Goal: Task Accomplishment & Management: Manage account settings

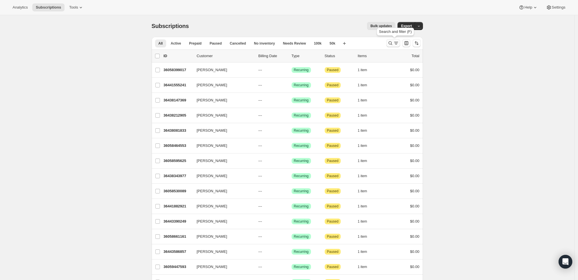
click at [390, 44] on icon "Search and filter results" at bounding box center [390, 43] width 6 height 6
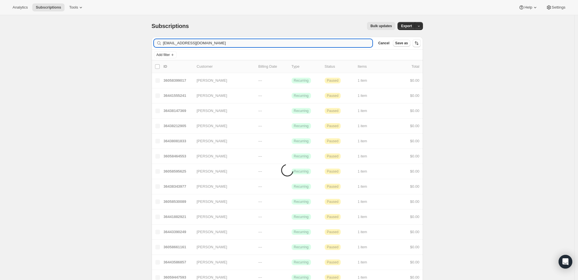
type input "[EMAIL_ADDRESS][DOMAIN_NAME]"
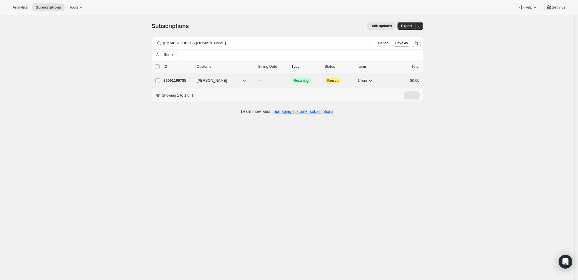
click at [174, 78] on p "36091199785" at bounding box center [178, 81] width 29 height 6
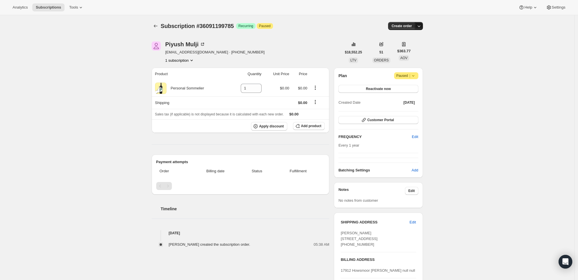
click at [420, 29] on button "button" at bounding box center [419, 26] width 8 height 8
click at [409, 46] on span "Create custom one-time order" at bounding box center [396, 47] width 49 height 4
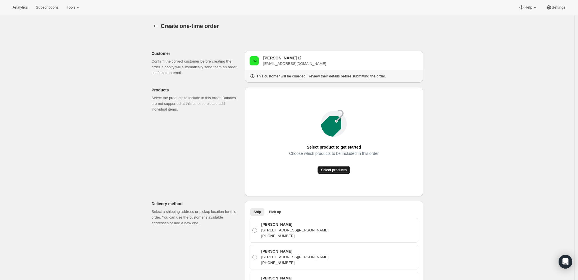
click at [329, 167] on button "Select products" at bounding box center [334, 170] width 33 height 8
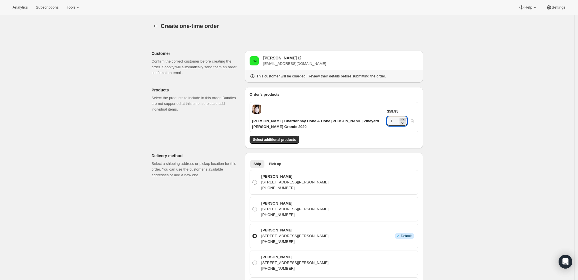
click at [405, 117] on icon at bounding box center [403, 120] width 6 height 6
type input "4"
click at [432, 124] on div "Create one-time order. This page is ready Create one-time order Customer Confir…" at bounding box center [287, 274] width 574 height 519
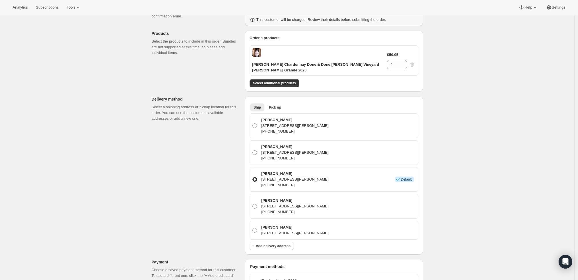
scroll to position [26, 0]
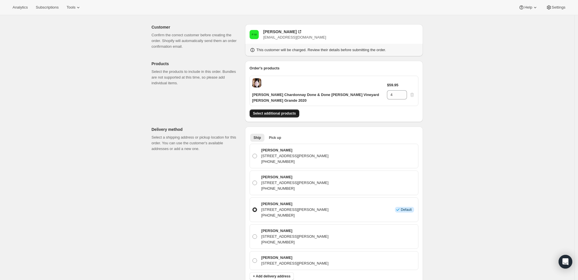
click at [288, 113] on span "Select additional products" at bounding box center [274, 113] width 43 height 5
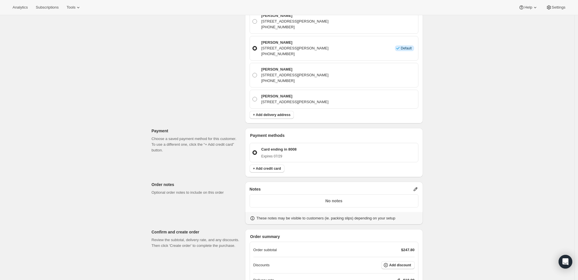
scroll to position [266, 0]
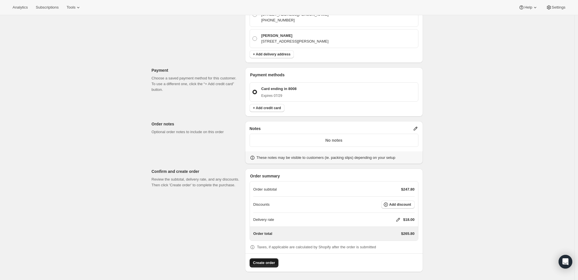
click at [262, 262] on span "Create order" at bounding box center [264, 263] width 22 height 6
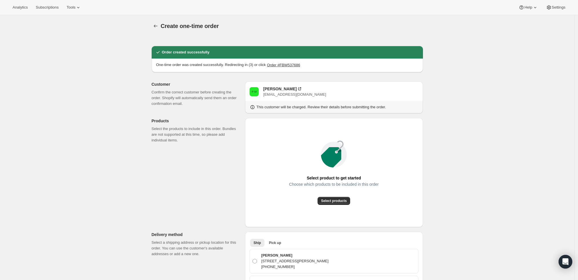
radio input "true"
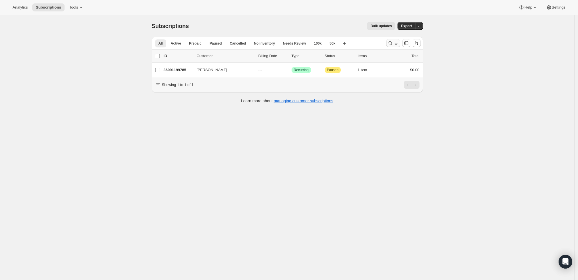
click at [393, 42] on icon "Search and filter results" at bounding box center [390, 43] width 6 height 6
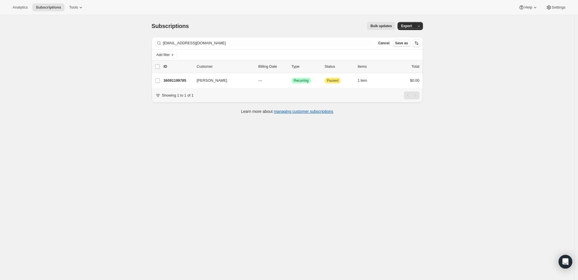
click at [274, 39] on div "Filter subscribers piyush@vantageconstructiongroup.com Clear Cancel Save as" at bounding box center [287, 43] width 271 height 13
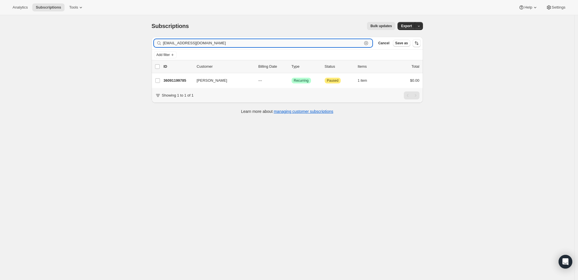
click at [273, 40] on input "piyush@vantageconstructiongroup.com" at bounding box center [262, 43] width 199 height 8
paste input "robert.kingsley.smith@gmail"
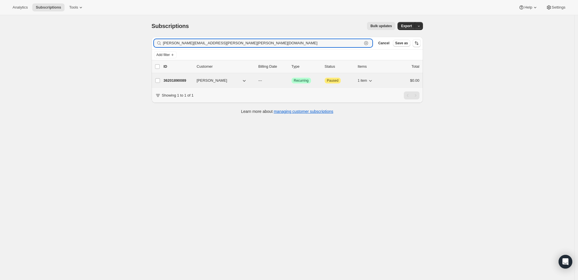
type input "robert.kingsley.smith@gmail.com"
click at [176, 79] on p "36201890089" at bounding box center [178, 81] width 29 height 6
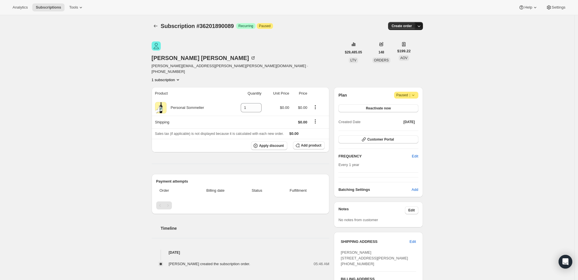
click at [419, 23] on button "button" at bounding box center [419, 26] width 8 height 8
click at [409, 47] on span "Create custom one-time order" at bounding box center [396, 47] width 49 height 4
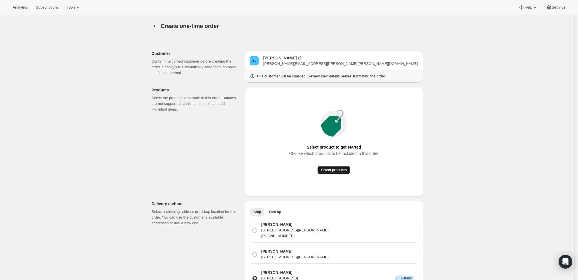
click at [330, 172] on span "Select products" at bounding box center [334, 170] width 26 height 5
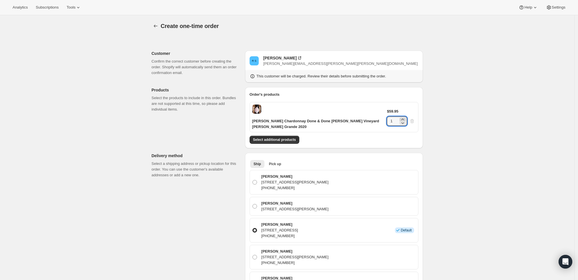
click at [405, 117] on icon at bounding box center [403, 120] width 6 height 6
type input "2"
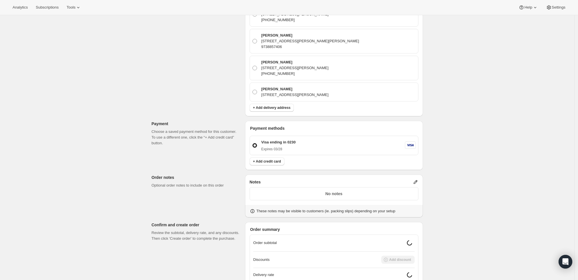
scroll to position [254, 0]
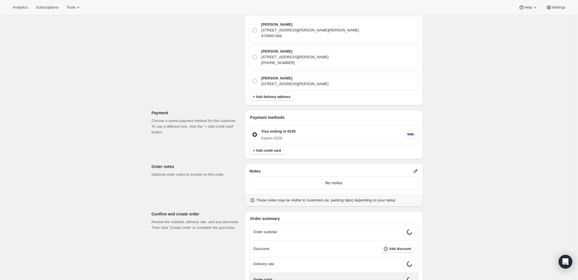
click at [363, 184] on p "No notes" at bounding box center [333, 183] width 161 height 6
click at [416, 172] on icon at bounding box center [416, 171] width 6 height 6
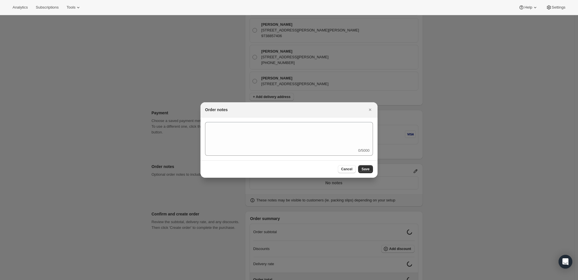
click at [302, 157] on div "0/5000" at bounding box center [288, 138] width 177 height 43
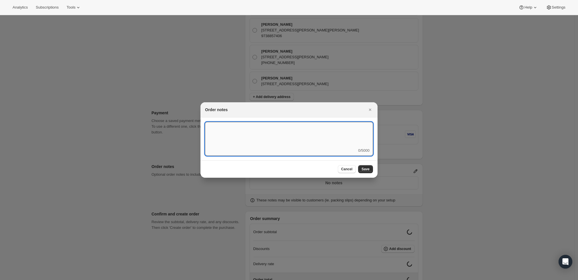
click at [349, 140] on textarea ":r3t:" at bounding box center [289, 135] width 168 height 26
type textarea "Temp Control"
click at [366, 169] on span "Save" at bounding box center [366, 169] width 8 height 5
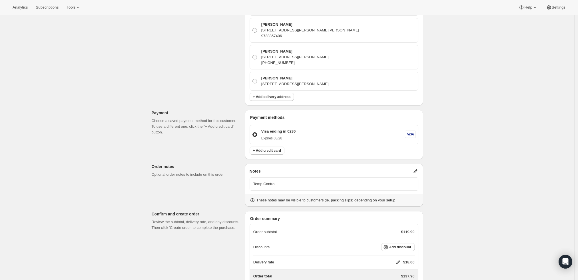
scroll to position [254, 0]
click at [356, 185] on p "Temp Control" at bounding box center [333, 184] width 161 height 6
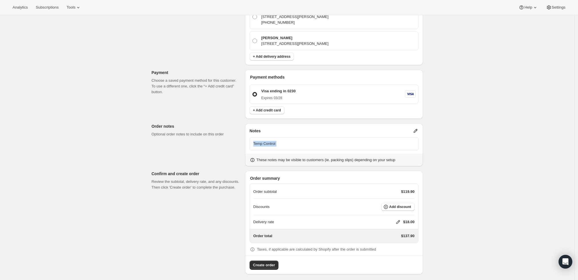
scroll to position [296, 0]
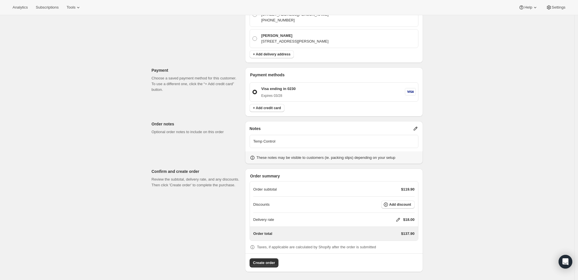
click at [415, 128] on icon at bounding box center [416, 129] width 6 height 6
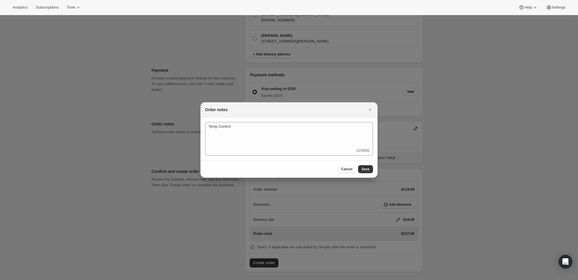
scroll to position [0, 0]
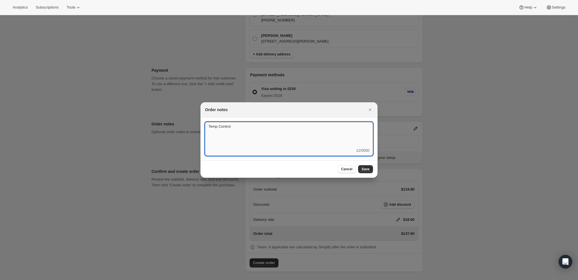
click at [270, 134] on textarea "Temp Control" at bounding box center [289, 135] width 168 height 26
type textarea "Weather HOLD"
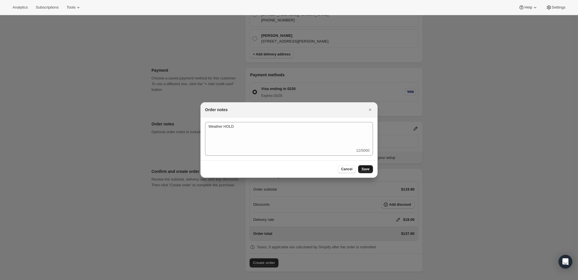
click at [365, 172] on button "Save" at bounding box center [365, 169] width 15 height 8
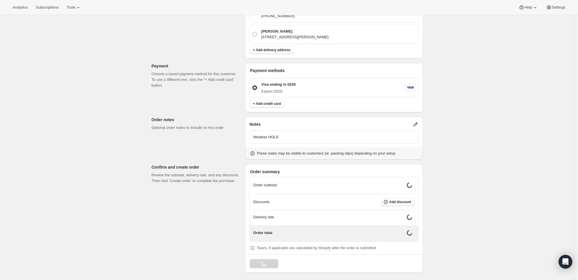
scroll to position [296, 0]
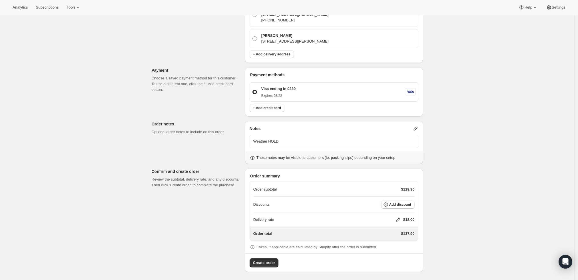
click at [398, 217] on icon at bounding box center [398, 220] width 6 height 6
click at [390, 238] on input "0" at bounding box center [400, 240] width 51 height 9
type input "0"
click at [394, 256] on button "Save" at bounding box center [396, 253] width 15 height 8
click at [260, 262] on span "Create order" at bounding box center [264, 263] width 22 height 6
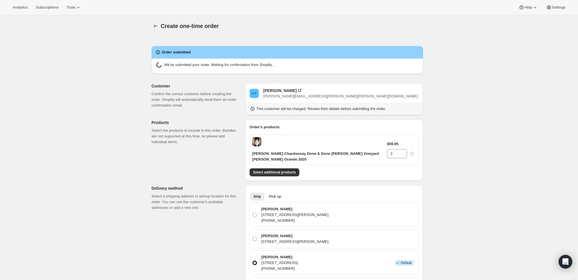
radio input "true"
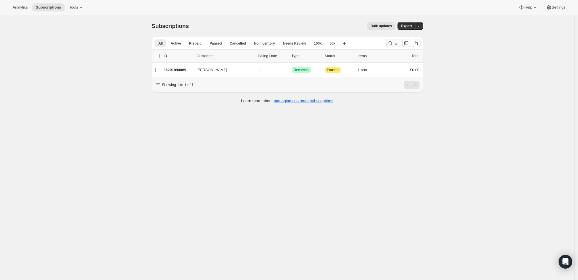
click at [389, 43] on icon "Search and filter results" at bounding box center [390, 43] width 6 height 6
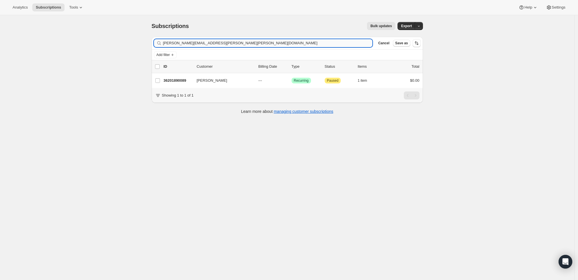
click at [286, 44] on input "robert.kingsley.smith@gmail.com" at bounding box center [268, 43] width 210 height 8
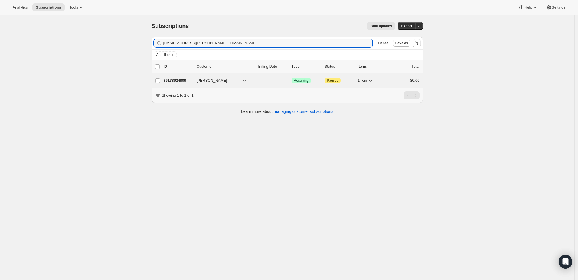
type input "fielding.jeremy@gmail.com"
click at [180, 79] on p "36178624809" at bounding box center [178, 81] width 29 height 6
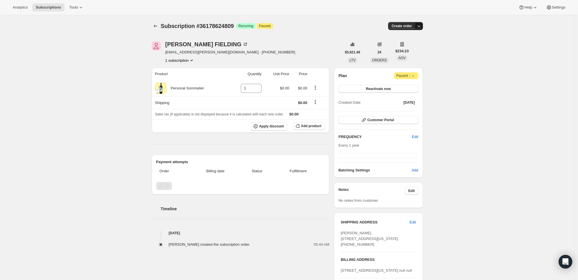
click at [422, 25] on icon "button" at bounding box center [419, 26] width 6 height 6
click at [411, 47] on span "Create custom one-time order" at bounding box center [396, 47] width 49 height 4
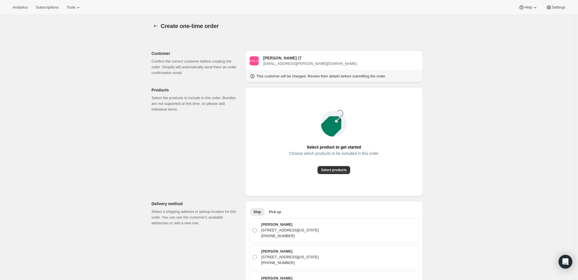
scroll to position [63, 0]
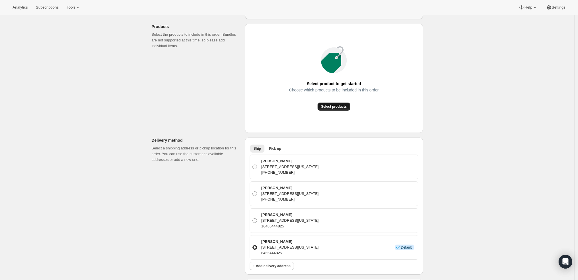
click at [342, 107] on span "Select products" at bounding box center [334, 106] width 26 height 5
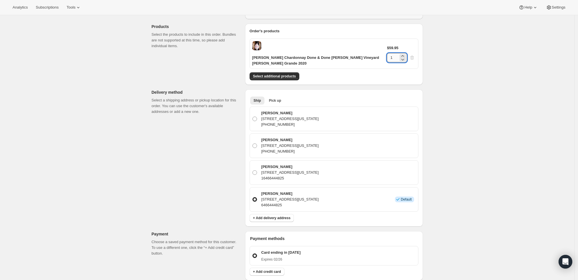
drag, startPoint x: 400, startPoint y: 49, endPoint x: 394, endPoint y: 49, distance: 6.6
click at [394, 53] on input "1" at bounding box center [392, 57] width 11 height 9
type input "6"
click at [491, 94] on div "Create one-time order. This page is ready Create one-time order Customer Confir…" at bounding box center [287, 201] width 574 height 498
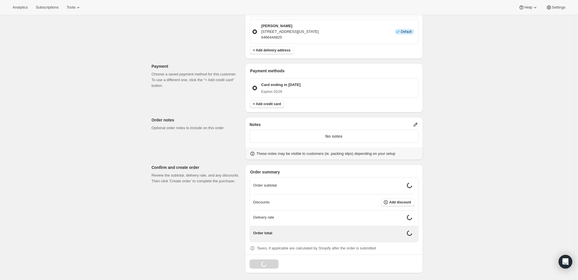
scroll to position [231, 0]
click at [416, 124] on icon at bounding box center [416, 124] width 6 height 6
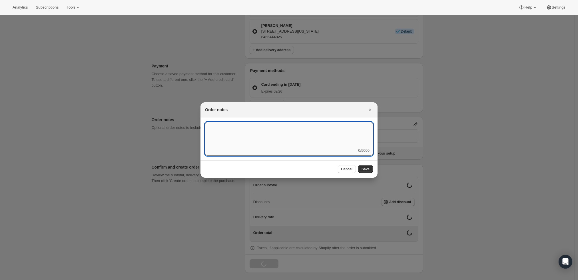
click at [350, 138] on textarea ":r3t:" at bounding box center [289, 135] width 168 height 26
type textarea "Weather HOLD"
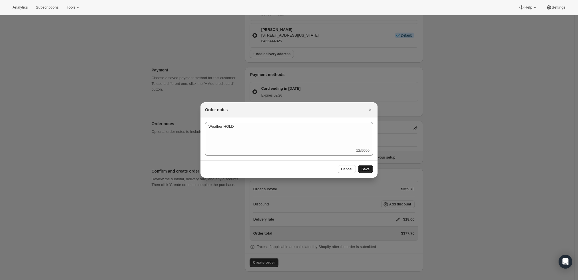
click at [366, 165] on button "Save" at bounding box center [365, 169] width 15 height 8
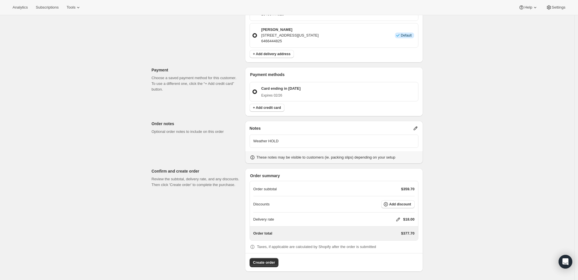
click at [397, 218] on icon at bounding box center [398, 219] width 6 height 6
click at [393, 241] on input "0" at bounding box center [400, 240] width 51 height 9
type input "0"
click at [400, 257] on div "Delivery rate $ 0 Cancel Save" at bounding box center [402, 241] width 74 height 36
click at [397, 254] on span "Save" at bounding box center [397, 253] width 8 height 5
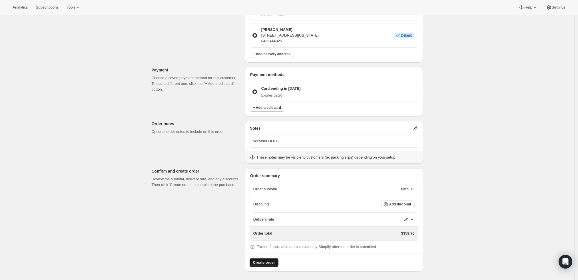
click at [271, 263] on span "Create order" at bounding box center [264, 263] width 22 height 6
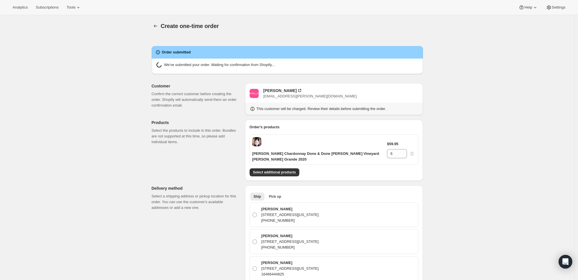
radio input "true"
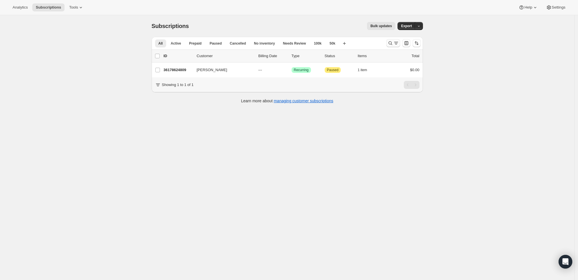
click at [391, 44] on icon "Search and filter results" at bounding box center [390, 43] width 6 height 6
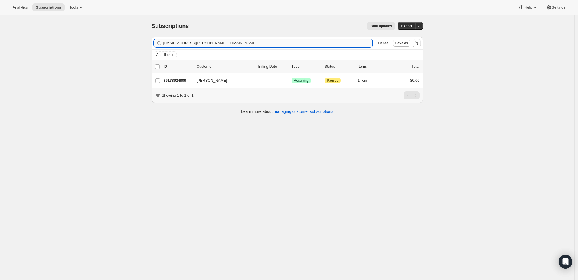
click at [272, 45] on input "fielding.jeremy@gmail.com" at bounding box center [268, 43] width 210 height 8
click at [329, 43] on input "fielding.jeremy@gmail.com" at bounding box center [262, 43] width 199 height 8
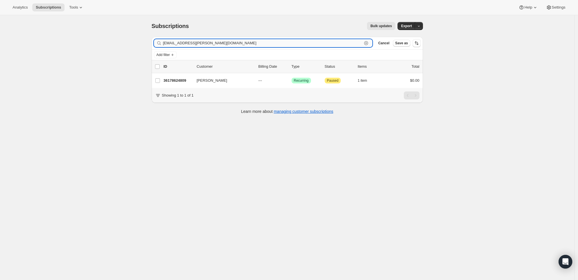
click at [329, 43] on input "fielding.jeremy@gmail.com" at bounding box center [262, 43] width 199 height 8
paste input "abbottedmd"
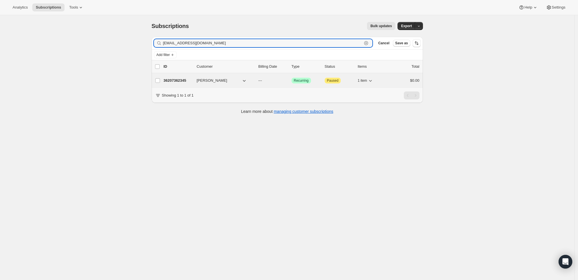
type input "[EMAIL_ADDRESS][DOMAIN_NAME]"
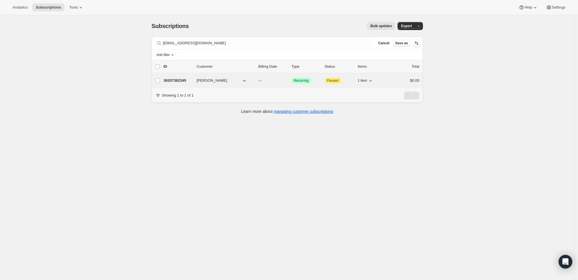
click at [175, 79] on p "36207362345" at bounding box center [178, 81] width 29 height 6
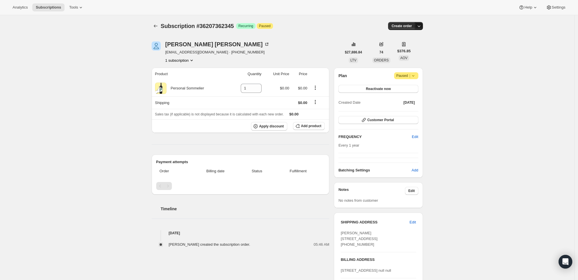
click at [420, 27] on icon "button" at bounding box center [419, 26] width 6 height 6
click at [416, 47] on span "Create custom one-time order" at bounding box center [396, 47] width 49 height 4
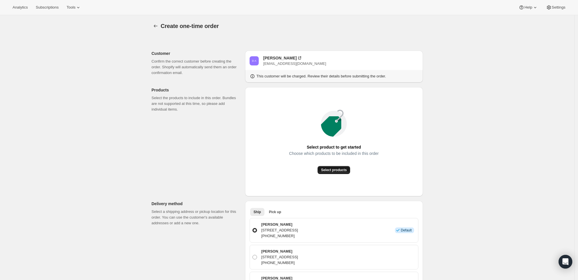
click at [344, 171] on span "Select products" at bounding box center [334, 170] width 26 height 5
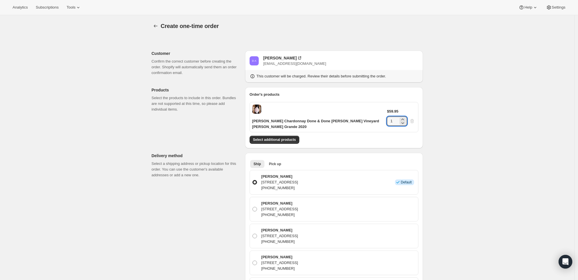
drag, startPoint x: 403, startPoint y: 112, endPoint x: 393, endPoint y: 111, distance: 9.2
click at [393, 111] on div "$59.95 1" at bounding box center [401, 117] width 29 height 17
type input "6"
click at [459, 129] on div "Create one-time order. This page is ready Create one-time order Customer Confir…" at bounding box center [287, 277] width 574 height 525
click at [285, 140] on span "Select additional products" at bounding box center [274, 139] width 43 height 5
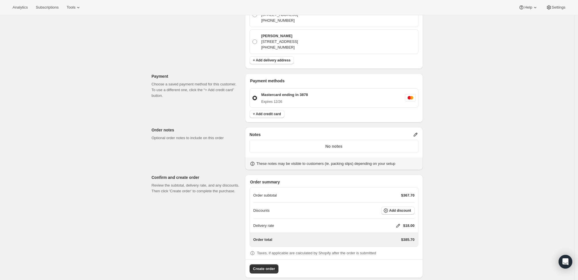
scroll to position [272, 0]
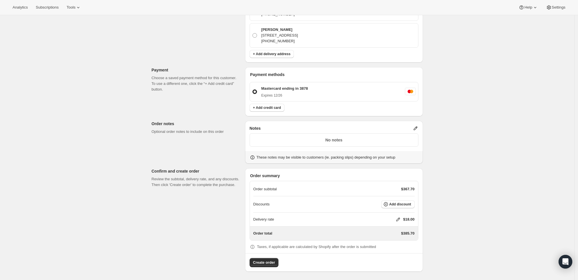
click at [397, 217] on icon at bounding box center [398, 219] width 6 height 6
click at [394, 239] on input "0" at bounding box center [400, 240] width 51 height 9
type input "0"
click at [393, 253] on span "Save" at bounding box center [397, 253] width 8 height 5
click at [259, 262] on span "Create order" at bounding box center [264, 263] width 22 height 6
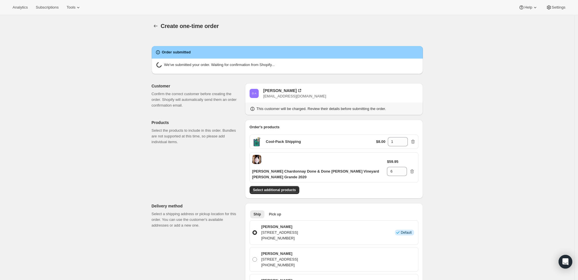
radio input "true"
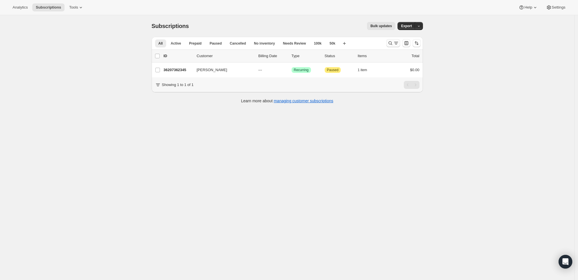
click at [390, 43] on icon "Search and filter results" at bounding box center [390, 43] width 6 height 6
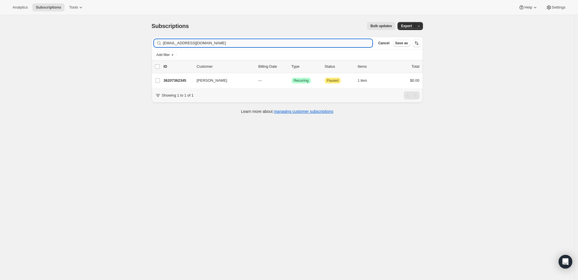
click at [206, 42] on input "[EMAIL_ADDRESS][DOMAIN_NAME]" at bounding box center [268, 43] width 210 height 8
click at [206, 42] on input "[EMAIL_ADDRESS][DOMAIN_NAME]" at bounding box center [262, 43] width 199 height 8
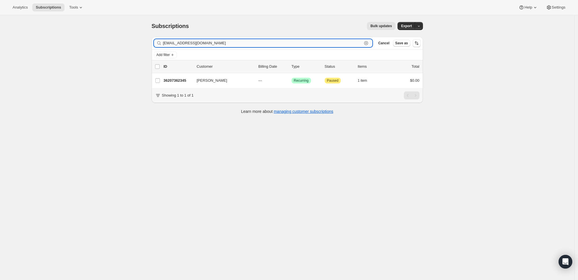
click at [206, 42] on input "[EMAIL_ADDRESS][DOMAIN_NAME]" at bounding box center [262, 43] width 199 height 8
paste input "EAstrachan@tileusa"
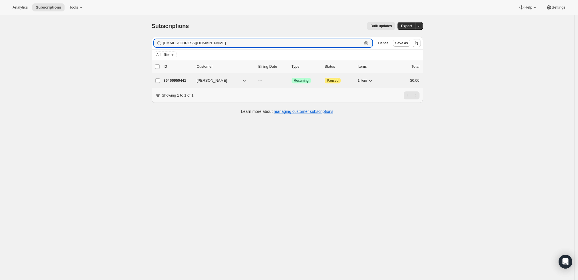
type input "[EMAIL_ADDRESS][DOMAIN_NAME]"
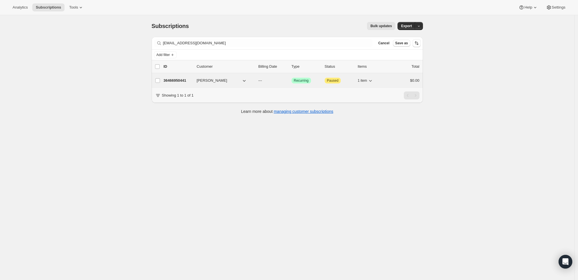
click at [176, 81] on p "36466950441" at bounding box center [178, 81] width 29 height 6
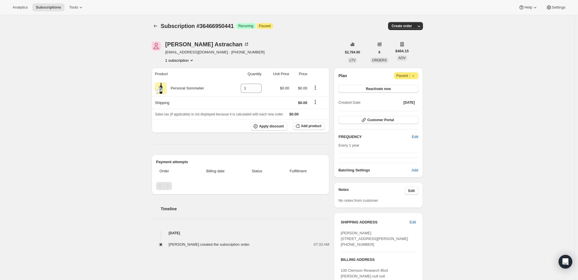
click at [480, 51] on div "Subscription #36466950441. This page is ready Subscription #36466950441 Success…" at bounding box center [287, 177] width 574 height 324
click at [421, 27] on icon "button" at bounding box center [419, 26] width 6 height 6
click at [401, 46] on span "Create custom one-time order" at bounding box center [396, 47] width 49 height 4
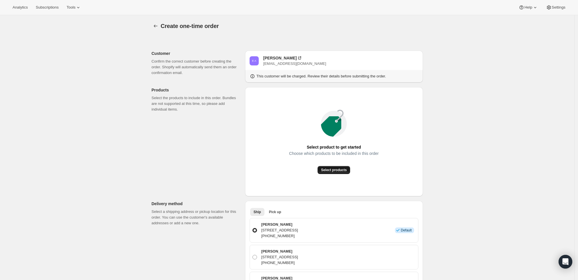
click at [341, 170] on span "Select products" at bounding box center [334, 170] width 26 height 5
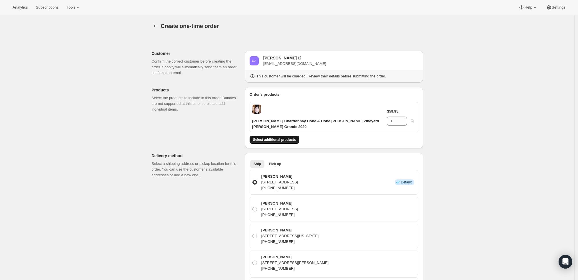
click at [286, 139] on span "Select additional products" at bounding box center [274, 139] width 43 height 5
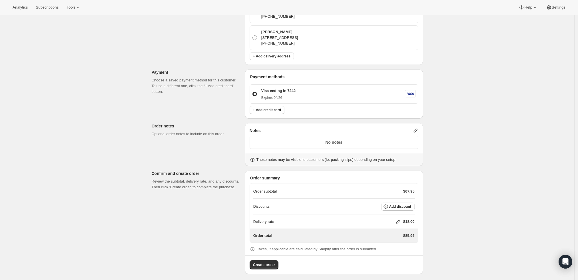
scroll to position [298, 0]
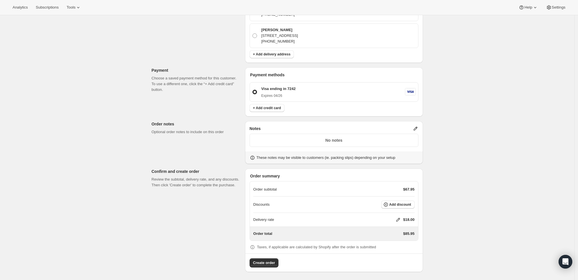
click at [416, 130] on icon at bounding box center [415, 129] width 4 height 4
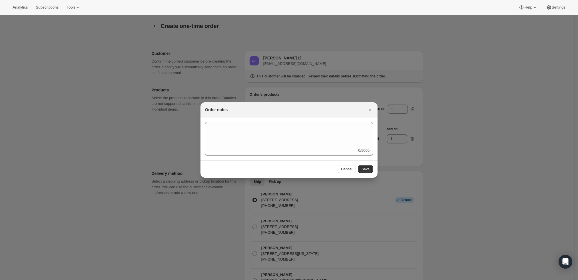
scroll to position [0, 0]
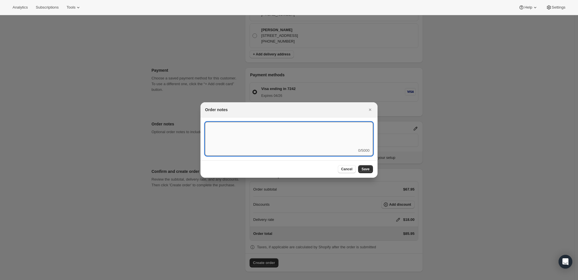
click at [306, 143] on textarea ":r3t:" at bounding box center [289, 135] width 168 height 26
type textarea "Temp Control"
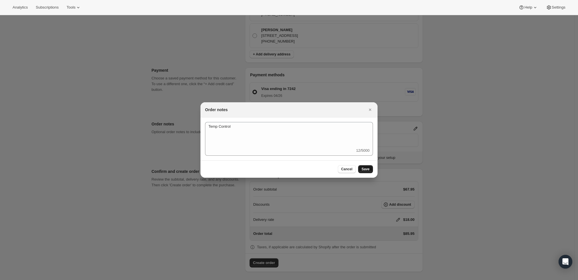
click at [365, 166] on button "Save" at bounding box center [365, 169] width 15 height 8
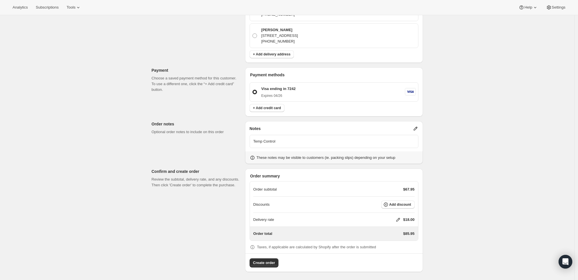
click at [400, 219] on icon at bounding box center [398, 220] width 6 height 6
click at [391, 241] on input "0" at bounding box center [400, 240] width 51 height 9
type input "0"
click at [393, 255] on span "Save" at bounding box center [397, 253] width 8 height 5
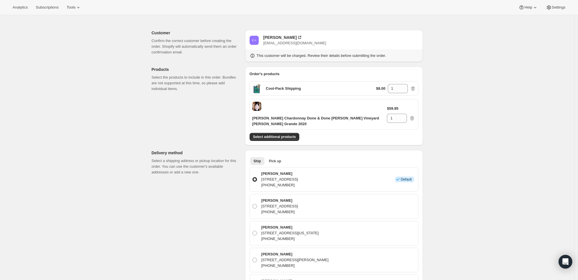
scroll to position [0, 0]
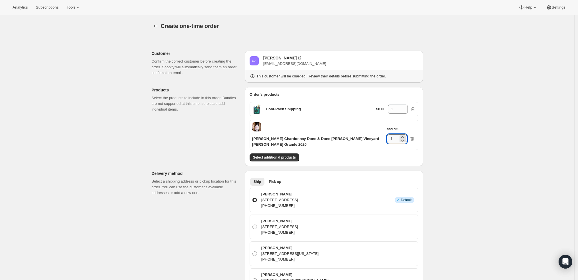
click at [398, 134] on input "1" at bounding box center [392, 138] width 11 height 9
type input "6"
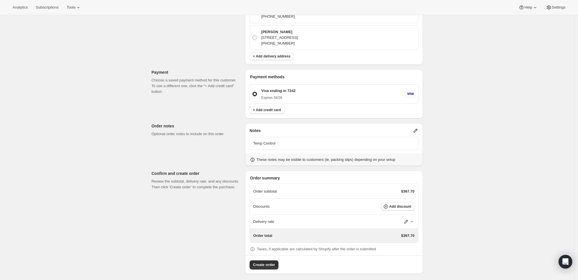
scroll to position [298, 0]
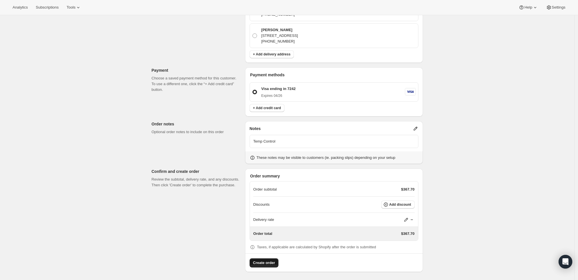
click at [267, 260] on span "Create order" at bounding box center [264, 263] width 22 height 6
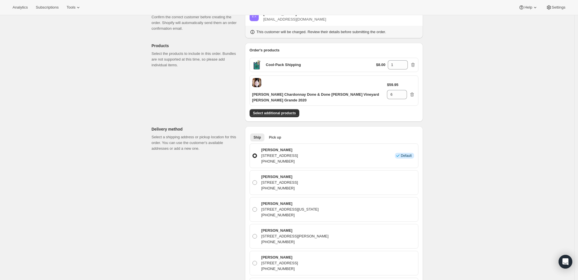
scroll to position [0, 0]
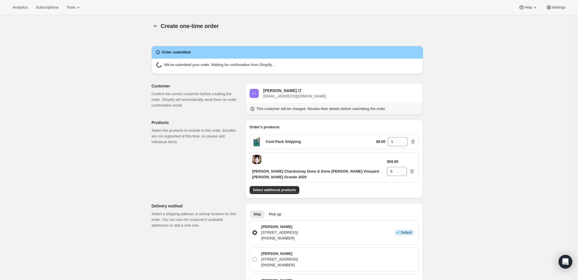
radio input "true"
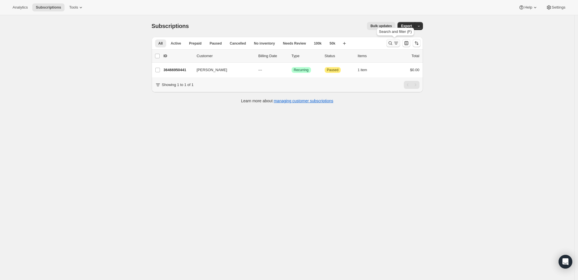
click at [391, 42] on icon "Search and filter results" at bounding box center [390, 43] width 6 height 6
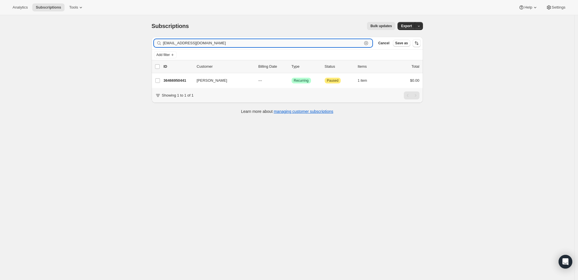
click at [188, 41] on input "[EMAIL_ADDRESS][DOMAIN_NAME]" at bounding box center [262, 43] width 199 height 8
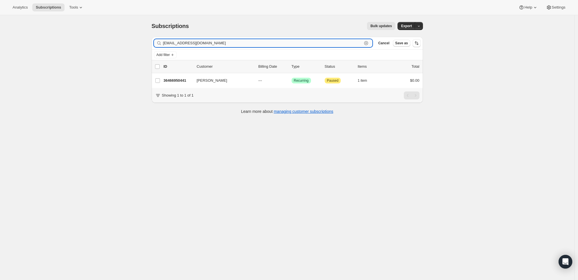
click at [188, 41] on input "[EMAIL_ADDRESS][DOMAIN_NAME]" at bounding box center [262, 43] width 199 height 8
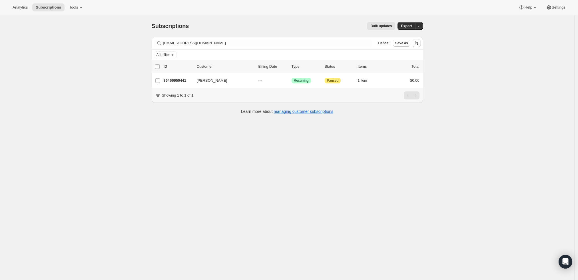
click at [301, 54] on div "Add filter" at bounding box center [287, 54] width 267 height 7
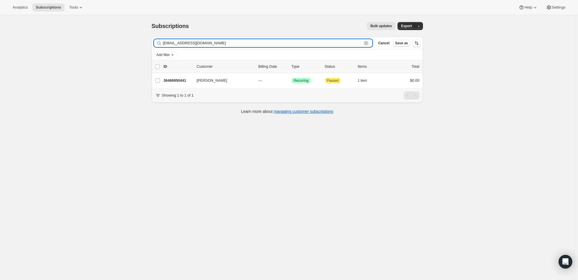
click at [308, 45] on input "[EMAIL_ADDRESS][DOMAIN_NAME]" at bounding box center [262, 43] width 199 height 8
click at [308, 45] on input "EAstrachan@tileusa.com" at bounding box center [262, 43] width 199 height 8
paste input "aesswein@gmail"
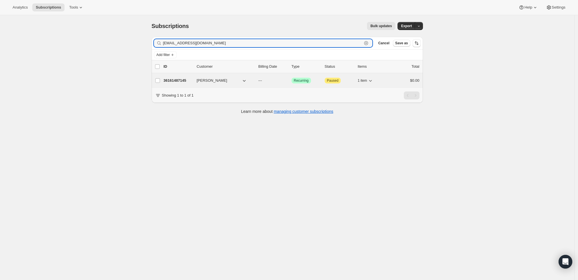
type input "aesswein@gmail.com"
click at [175, 81] on p "36161487145" at bounding box center [178, 81] width 29 height 6
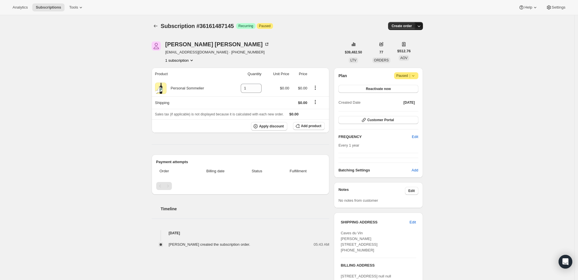
click at [420, 23] on button "button" at bounding box center [419, 26] width 8 height 8
click at [409, 46] on span "Create custom one-time order" at bounding box center [396, 47] width 49 height 4
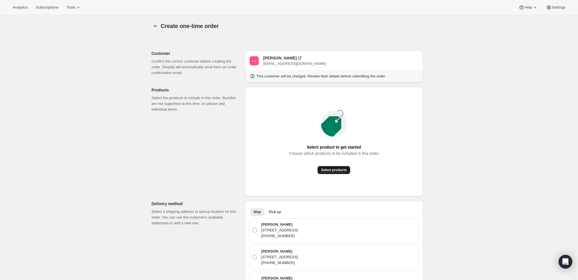
click at [343, 173] on button "Select products" at bounding box center [334, 170] width 33 height 8
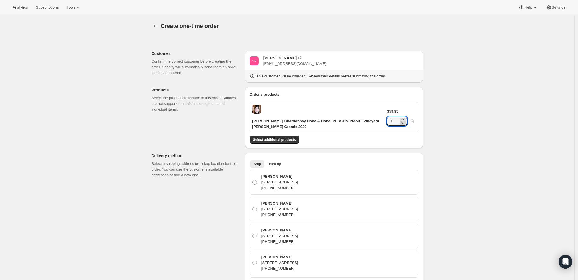
click at [405, 120] on icon at bounding box center [403, 123] width 6 height 6
click at [398, 117] on input "1" at bounding box center [392, 121] width 11 height 9
type input "3"
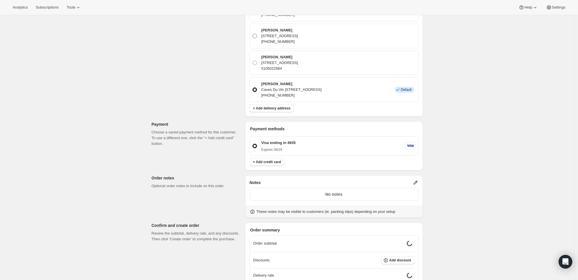
scroll to position [286, 0]
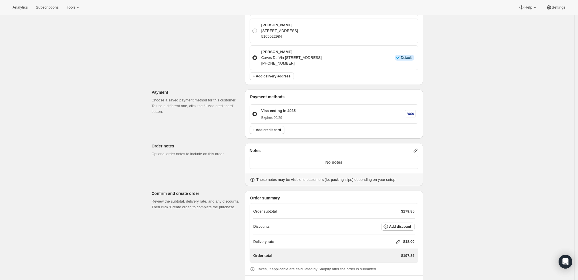
click at [417, 148] on icon at bounding box center [416, 151] width 6 height 6
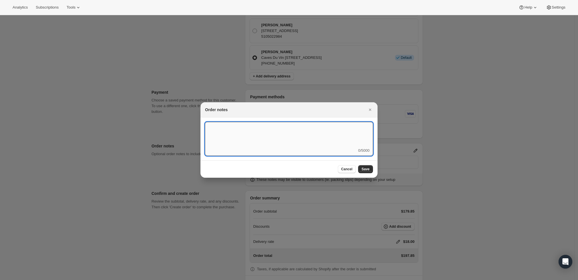
click at [346, 142] on textarea ":r3t:" at bounding box center [289, 135] width 168 height 26
type textarea "Weather HOLD"
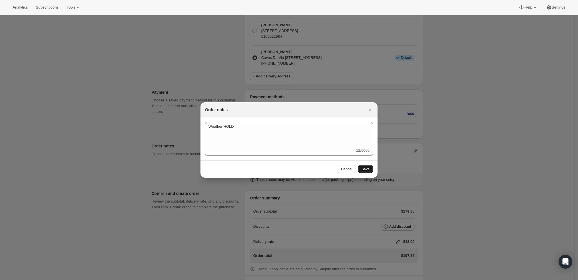
click at [369, 169] on button "Save" at bounding box center [365, 169] width 15 height 8
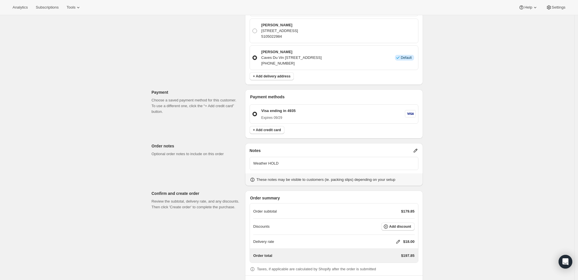
click at [396, 240] on div "Delivery rate $18.00" at bounding box center [333, 242] width 161 height 6
click at [397, 240] on icon at bounding box center [398, 242] width 6 height 6
click at [391, 217] on input "0" at bounding box center [400, 217] width 51 height 9
type input "0"
click at [398, 229] on span "Save" at bounding box center [397, 230] width 8 height 5
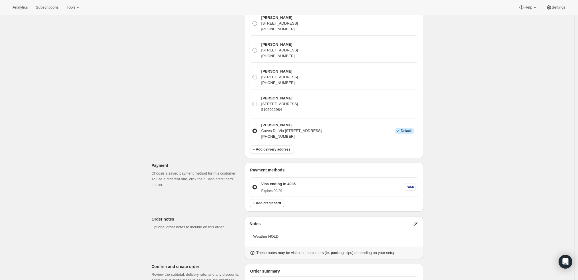
scroll to position [308, 0]
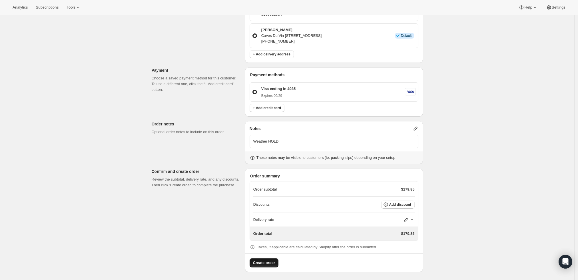
click at [260, 259] on button "Create order" at bounding box center [264, 262] width 29 height 9
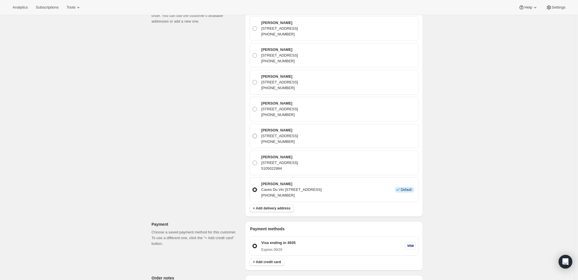
scroll to position [158, 0]
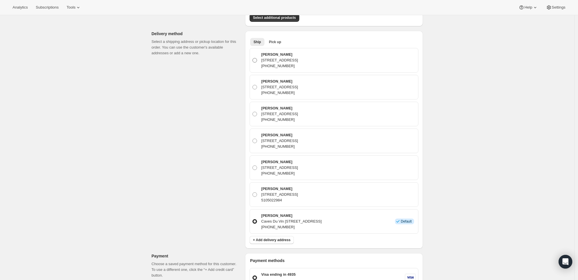
click at [256, 59] on span at bounding box center [254, 60] width 5 height 5
click at [253, 58] on input "Arthur Esswein 2407 4th St, Berkeley, CA, 94710, United States +15105022984" at bounding box center [252, 58] width 0 height 0
radio input "true"
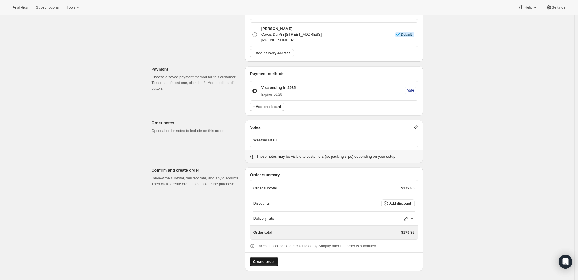
scroll to position [344, 0]
click at [258, 262] on span "Create order" at bounding box center [264, 263] width 22 height 6
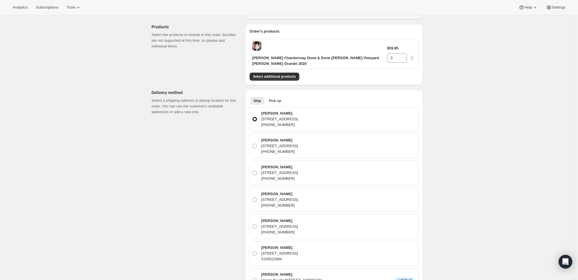
scroll to position [190, 0]
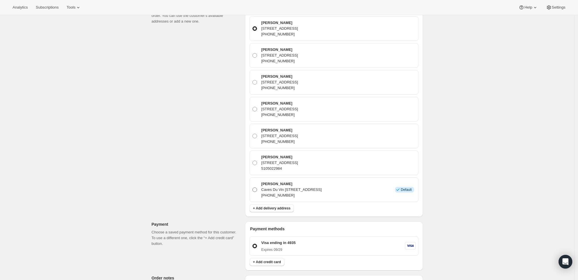
click at [256, 190] on span at bounding box center [254, 189] width 5 height 5
click at [253, 188] on input "Arthur Esswein Caves Du Vin 2407 Fourth St, Berkeley, CA, 94710, United States …" at bounding box center [252, 187] width 0 height 0
radio input "true"
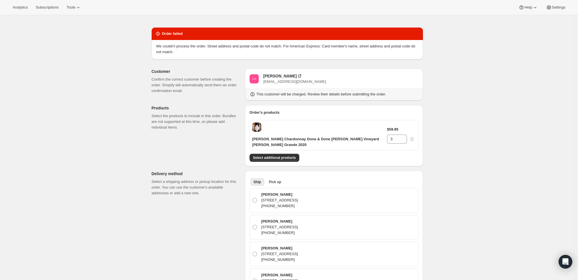
scroll to position [0, 0]
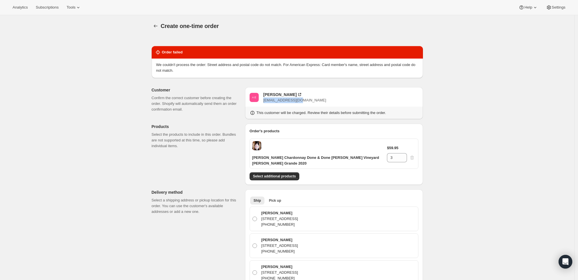
drag, startPoint x: 306, startPoint y: 102, endPoint x: 263, endPoint y: 101, distance: 43.1
click at [263, 101] on div "A E Arthur Esswein aesswein@gmail.com" at bounding box center [334, 97] width 169 height 11
copy span "aesswein@gmail.com"
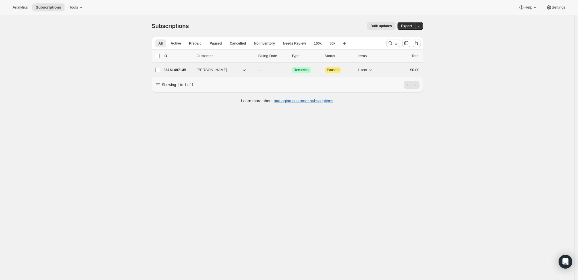
click at [179, 70] on p "36161487145" at bounding box center [178, 70] width 29 height 6
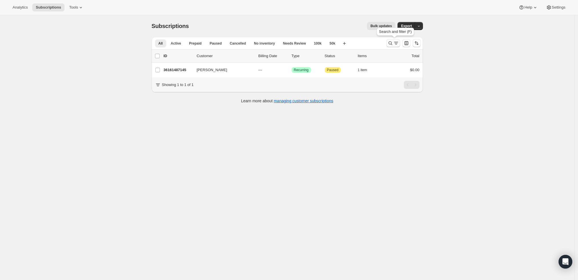
click at [393, 43] on icon "Search and filter results" at bounding box center [390, 43] width 6 height 6
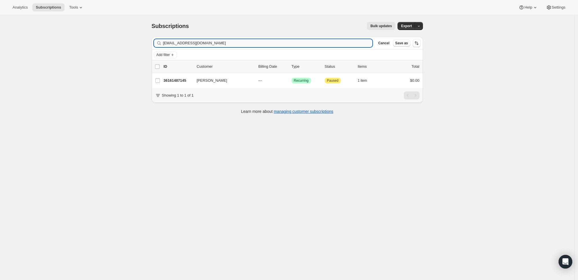
click at [294, 42] on input "[EMAIL_ADDRESS][DOMAIN_NAME]" at bounding box center [268, 43] width 210 height 8
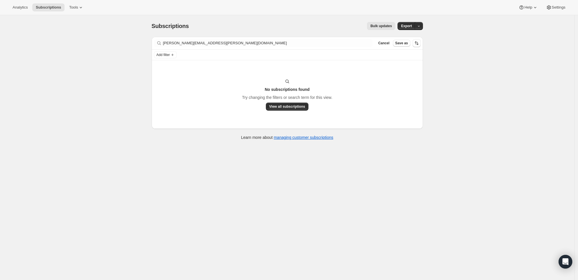
click at [359, 56] on div "Add filter" at bounding box center [287, 54] width 267 height 7
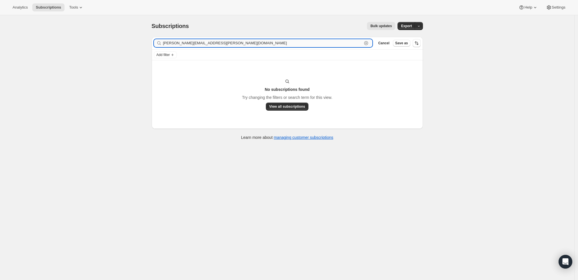
click at [353, 47] on input "[PERSON_NAME][EMAIL_ADDRESS][PERSON_NAME][DOMAIN_NAME]" at bounding box center [262, 43] width 199 height 8
paste input "[PERSON_NAME]"
drag, startPoint x: 175, startPoint y: 43, endPoint x: 101, endPoint y: 38, distance: 74.1
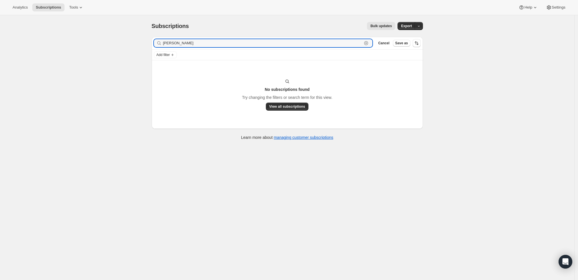
click at [101, 38] on div "Subscriptions. This page is ready Subscriptions Bulk updates More actions Bulk …" at bounding box center [287, 155] width 574 height 280
click at [308, 44] on input "[PERSON_NAME]" at bounding box center [262, 43] width 199 height 8
paste input "[PERSON_NAME][EMAIL_ADDRESS][PERSON_NAME][DOMAIN_NAME]"
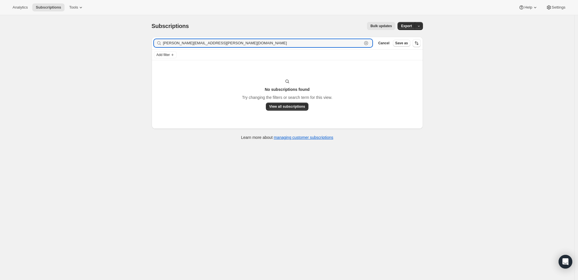
drag, startPoint x: 237, startPoint y: 43, endPoint x: 77, endPoint y: 38, distance: 160.0
click at [77, 38] on div "Subscriptions. This page is ready Subscriptions Bulk updates More actions Bulk …" at bounding box center [287, 155] width 574 height 280
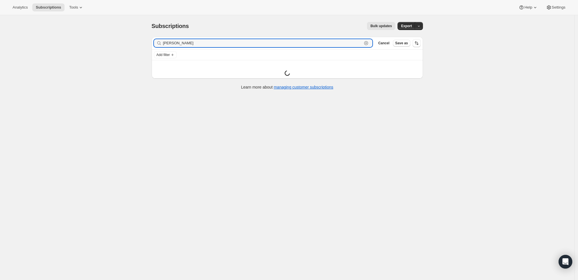
paste input "[PERSON_NAME][EMAIL_ADDRESS][PERSON_NAME][DOMAIN_NAME]"
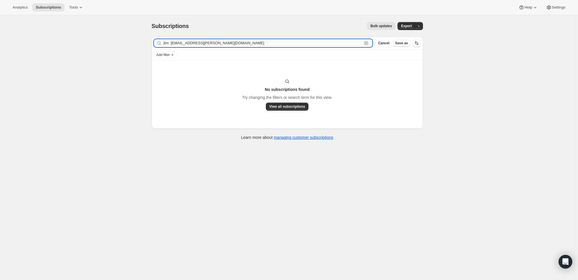
click at [182, 43] on input "Jim [EMAIL_ADDRESS][PERSON_NAME][DOMAIN_NAME]" at bounding box center [262, 43] width 199 height 8
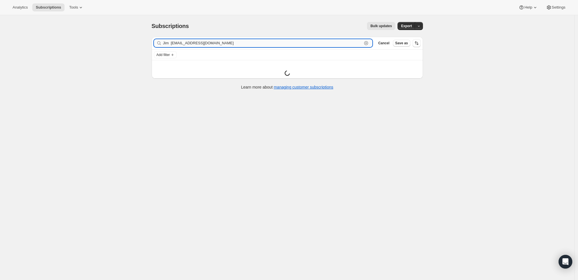
click at [216, 41] on input "Jim [EMAIL_ADDRESS][DOMAIN_NAME]" at bounding box center [262, 43] width 199 height 8
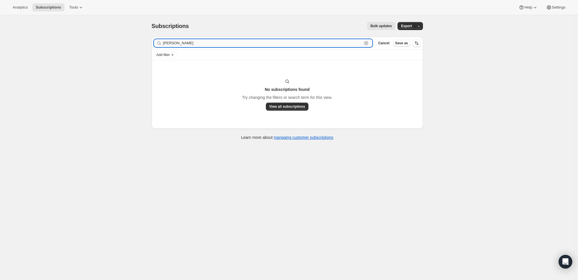
click at [172, 43] on input "[PERSON_NAME]" at bounding box center [262, 43] width 199 height 8
type input "[PERSON_NAME]"
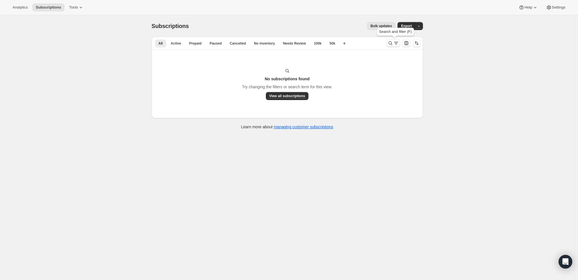
click at [392, 39] on button "Search and filter results" at bounding box center [393, 43] width 14 height 8
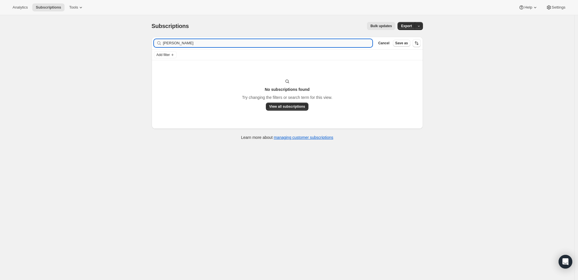
click at [247, 43] on input "[PERSON_NAME]" at bounding box center [268, 43] width 210 height 8
type input "[PERSON_NAME]"
